Goal: Information Seeking & Learning: Learn about a topic

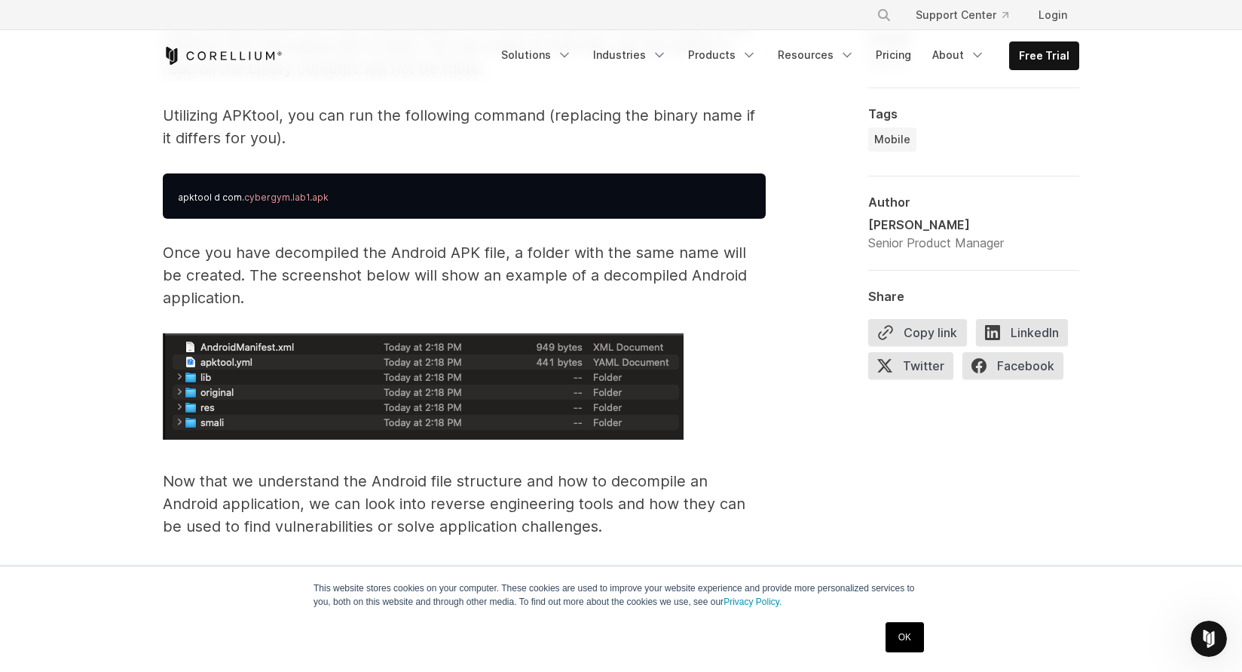
scroll to position [2453, 0]
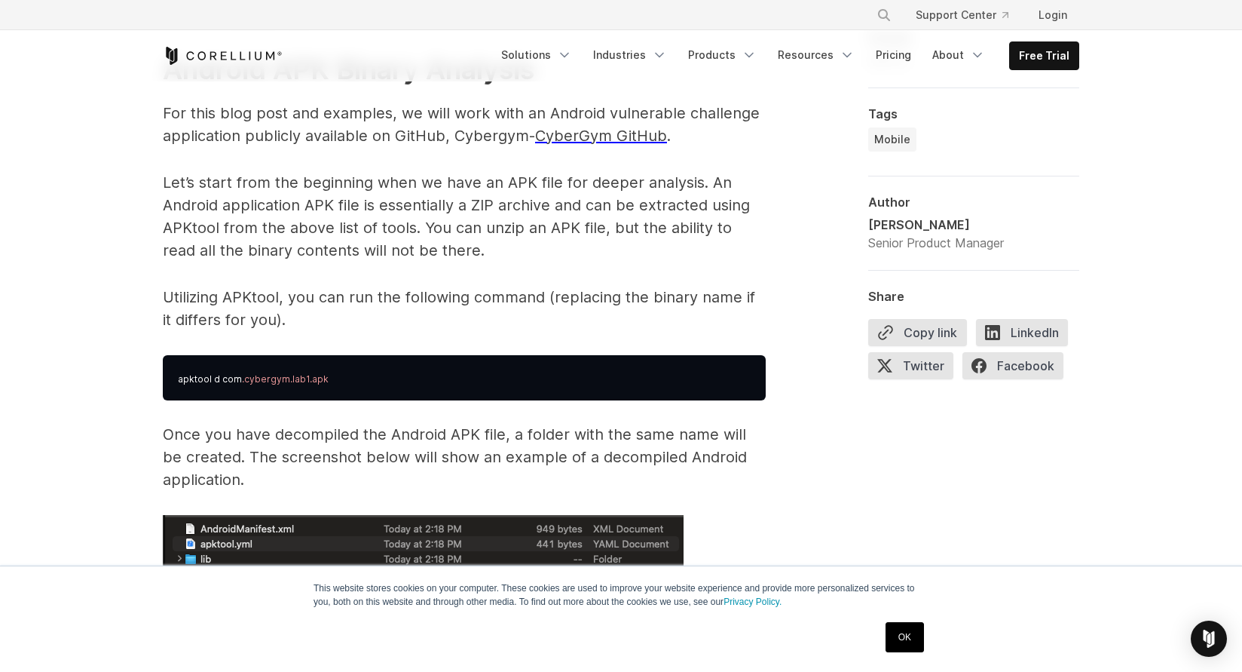
scroll to position [2168, 0]
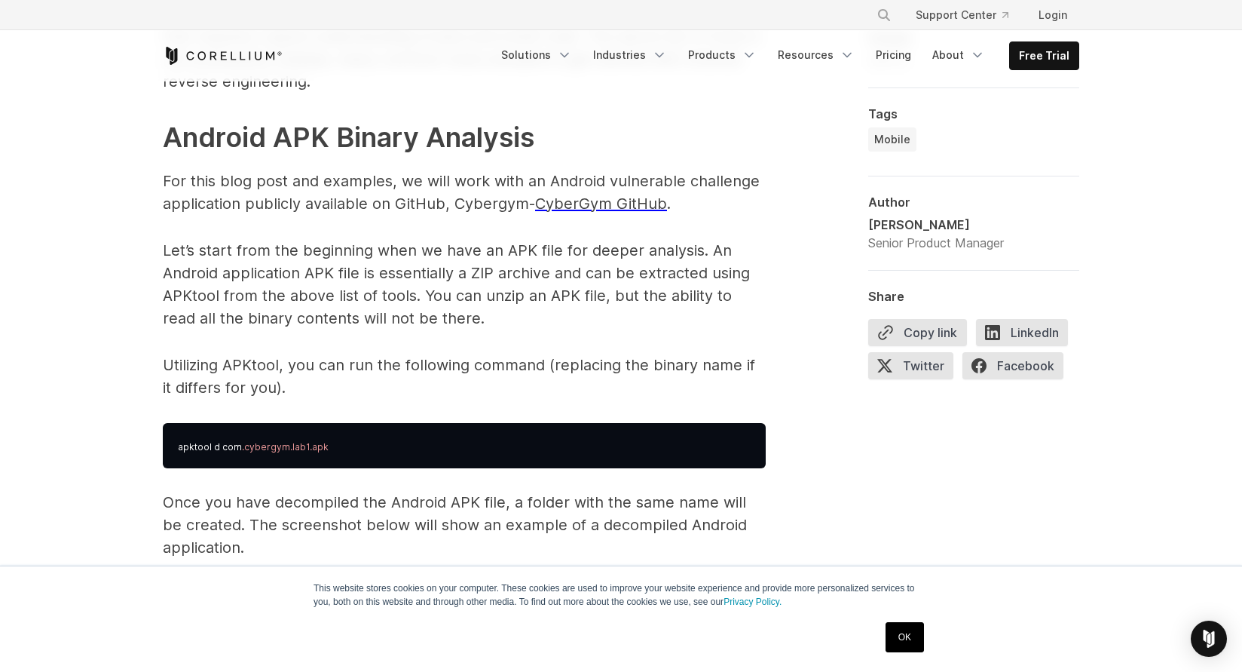
click at [257, 362] on p "Utilizing APKtool, you can run the following command (replacing the binary name…" at bounding box center [464, 376] width 603 height 45
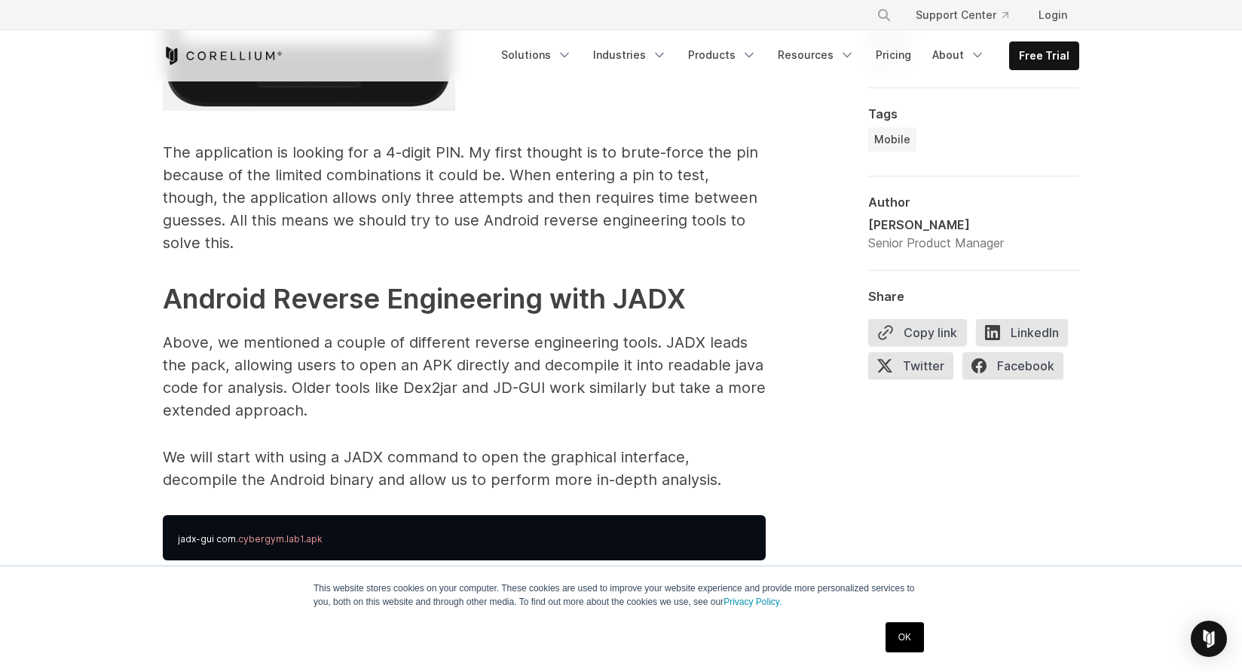
scroll to position [3655, 0]
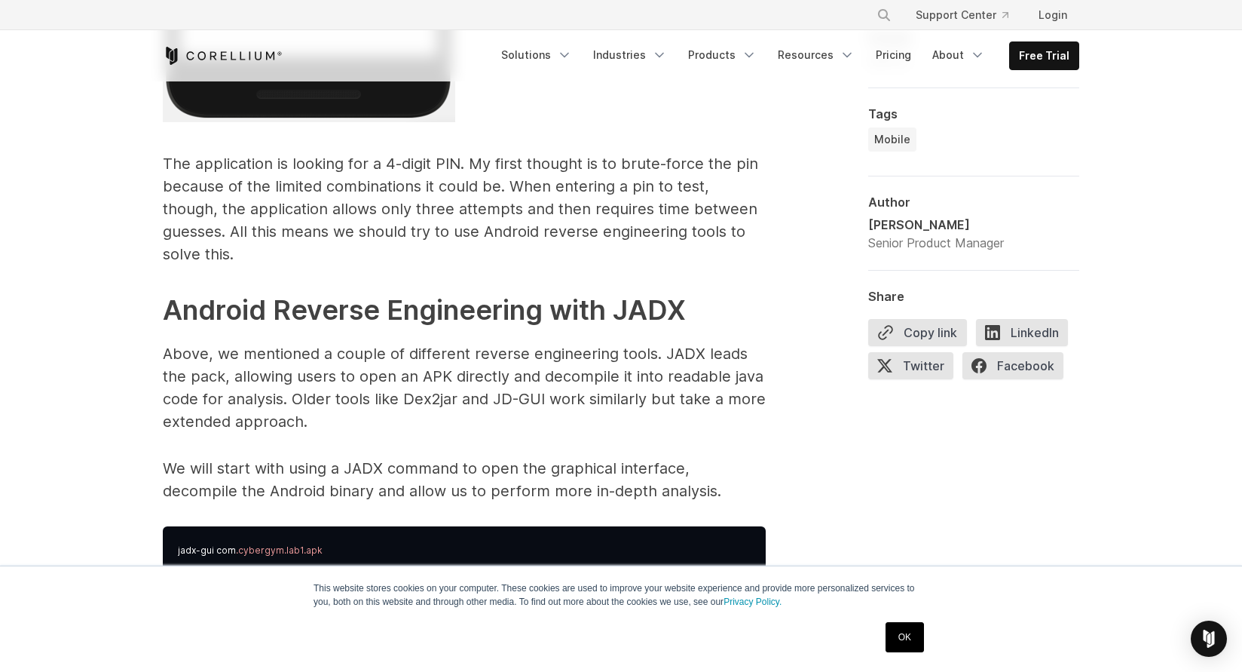
click at [349, 457] on p "We will start with using a JADX command to open the graphical interface, decomp…" at bounding box center [464, 479] width 603 height 45
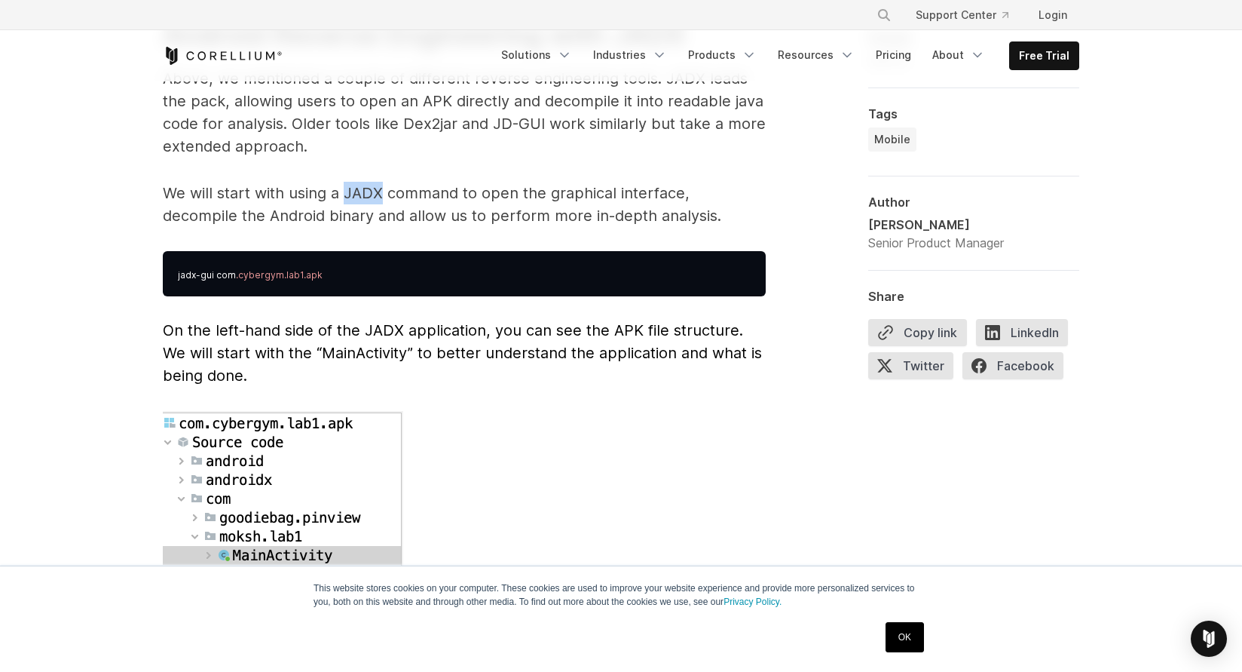
scroll to position [3937, 0]
